Goal: Task Accomplishment & Management: Use online tool/utility

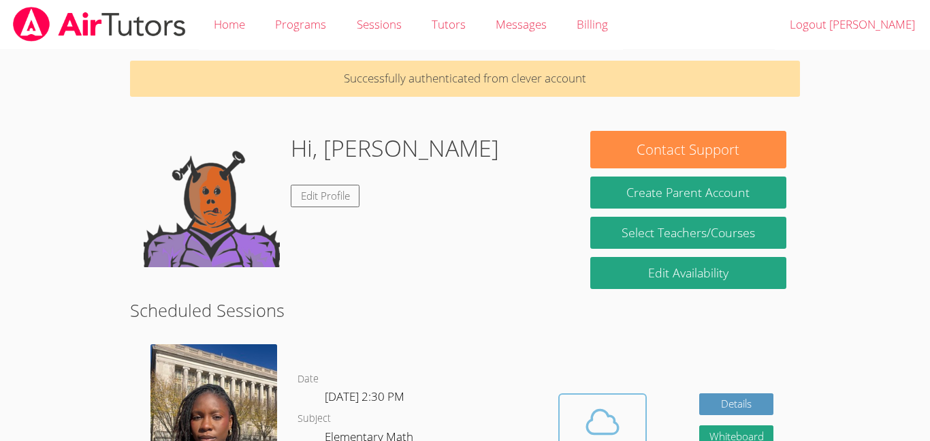
click at [582, 426] on span at bounding box center [602, 421] width 69 height 38
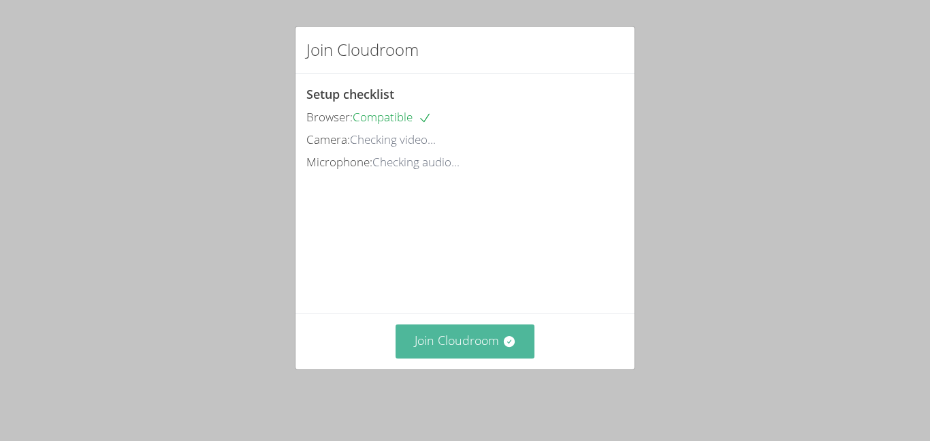
click at [517, 349] on button "Join Cloudroom" at bounding box center [466, 340] width 140 height 33
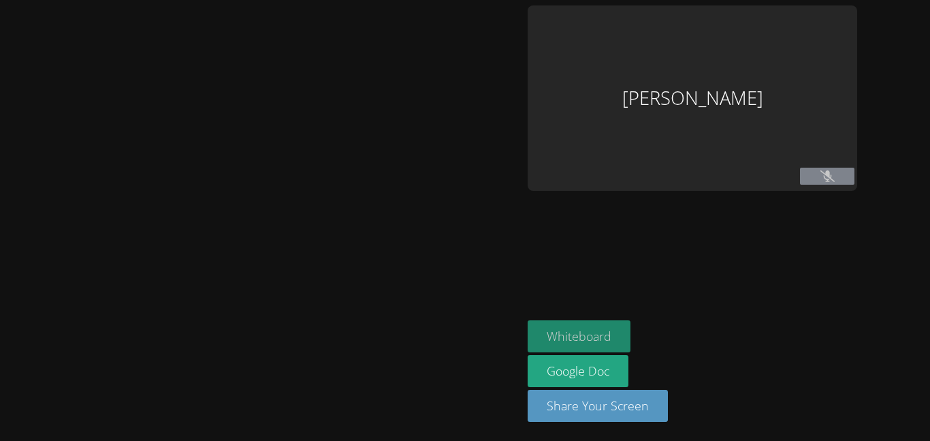
click at [543, 328] on button "Whiteboard" at bounding box center [579, 336] width 103 height 32
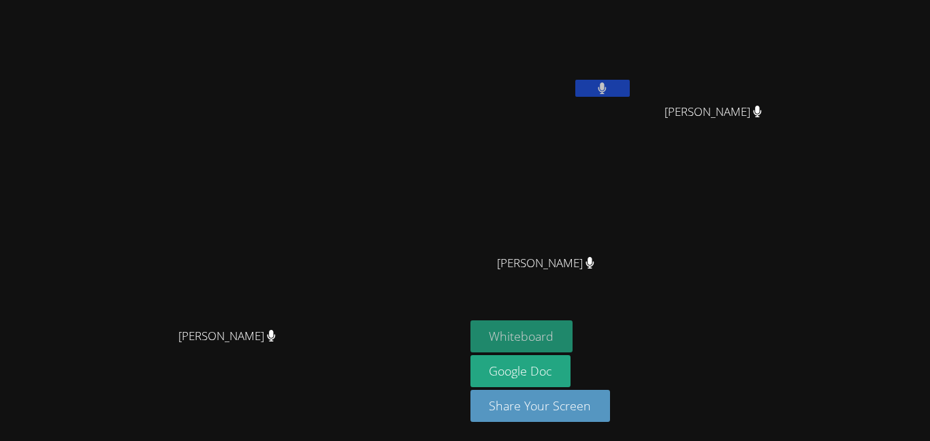
click at [549, 327] on button "Whiteboard" at bounding box center [522, 336] width 103 height 32
